Goal: Check status

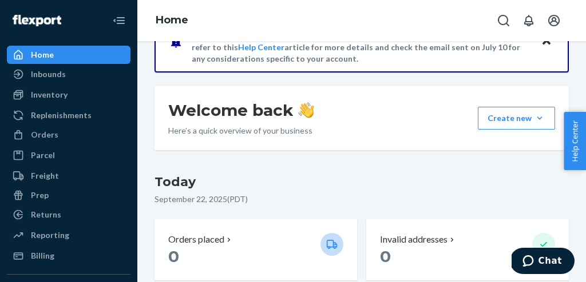
scroll to position [134, 0]
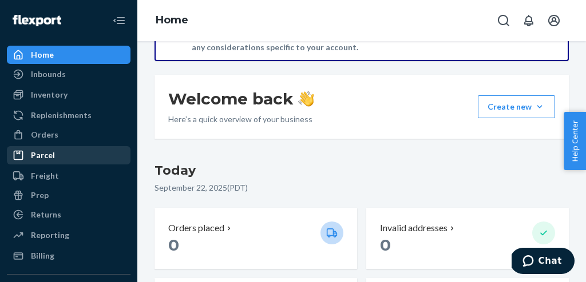
click at [59, 156] on div "Parcel" at bounding box center [68, 156] width 121 height 16
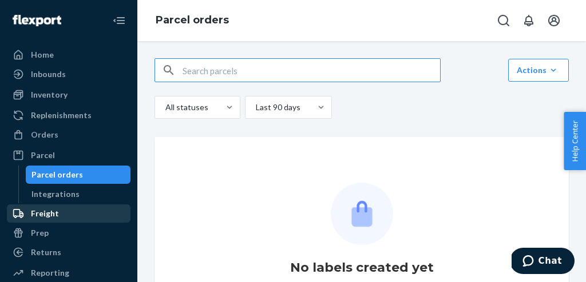
click at [63, 213] on div "Freight" at bounding box center [68, 214] width 121 height 16
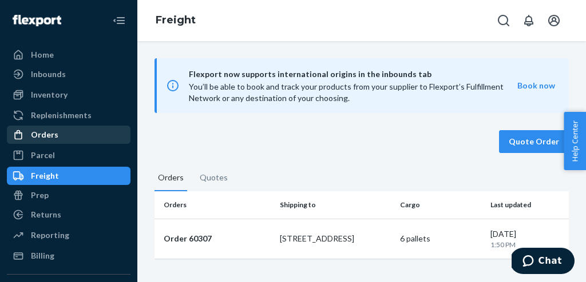
click at [57, 136] on div "Orders" at bounding box center [68, 135] width 121 height 16
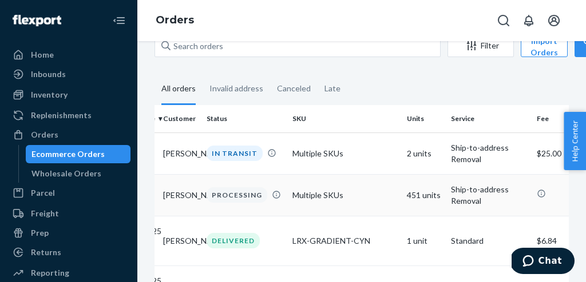
scroll to position [0, 158]
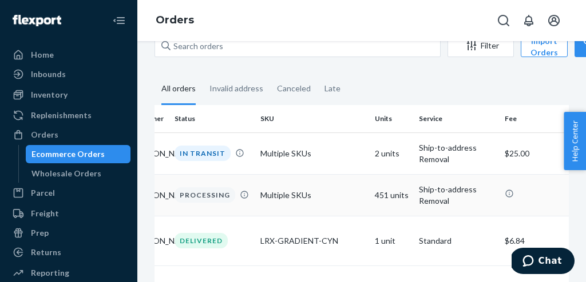
click at [277, 200] on td "Multiple SKUs" at bounding box center [313, 195] width 114 height 42
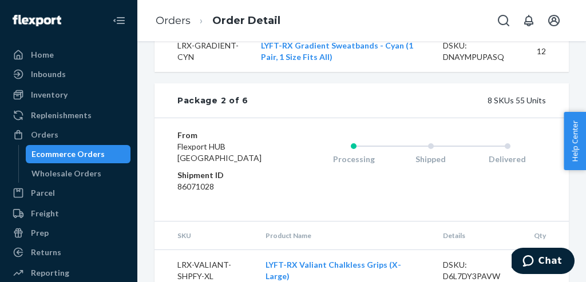
scroll to position [1746, 0]
